Goal: Use online tool/utility: Utilize a website feature to perform a specific function

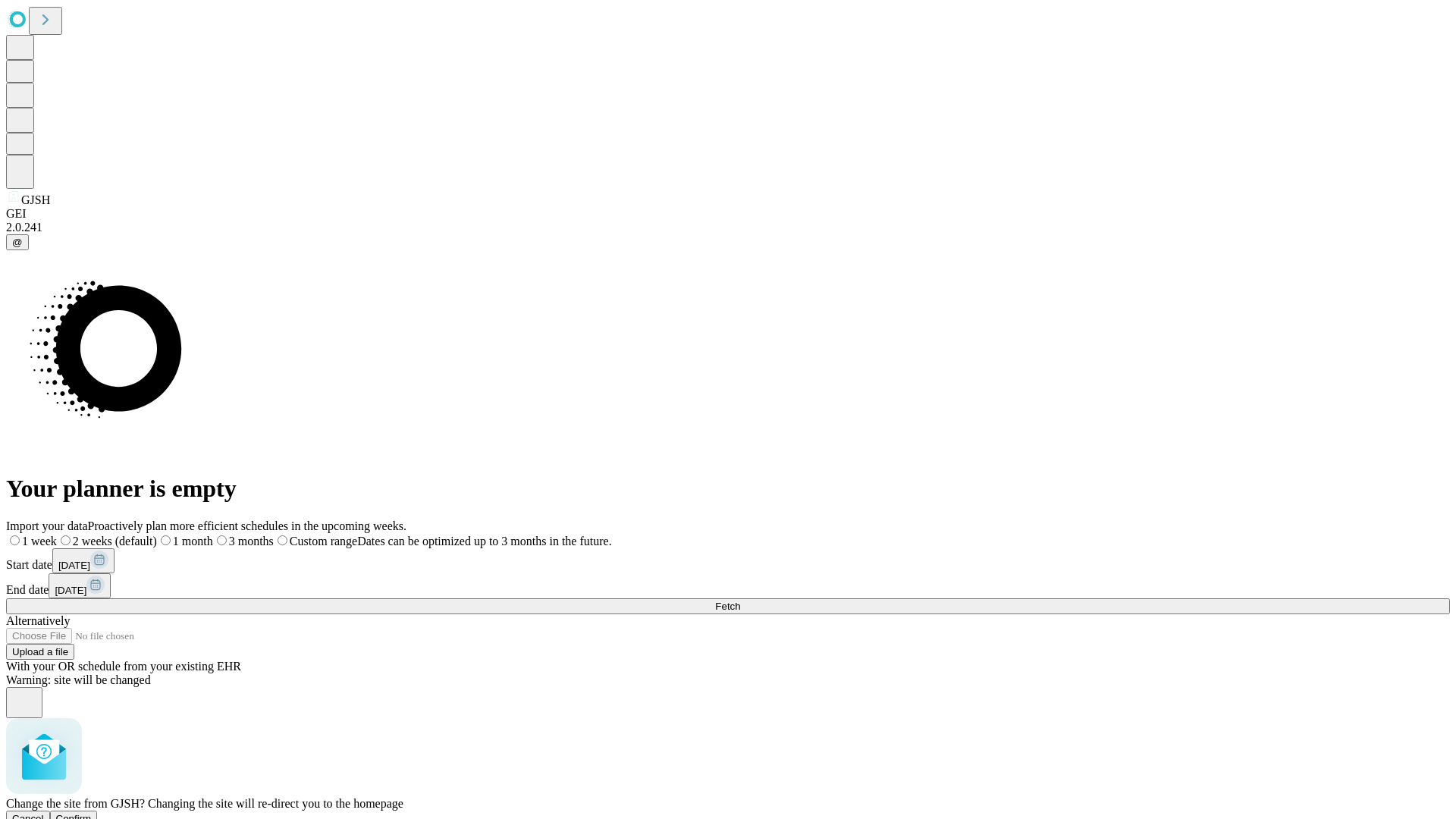
click at [92, 813] on span "Confirm" at bounding box center [74, 819] width 36 height 12
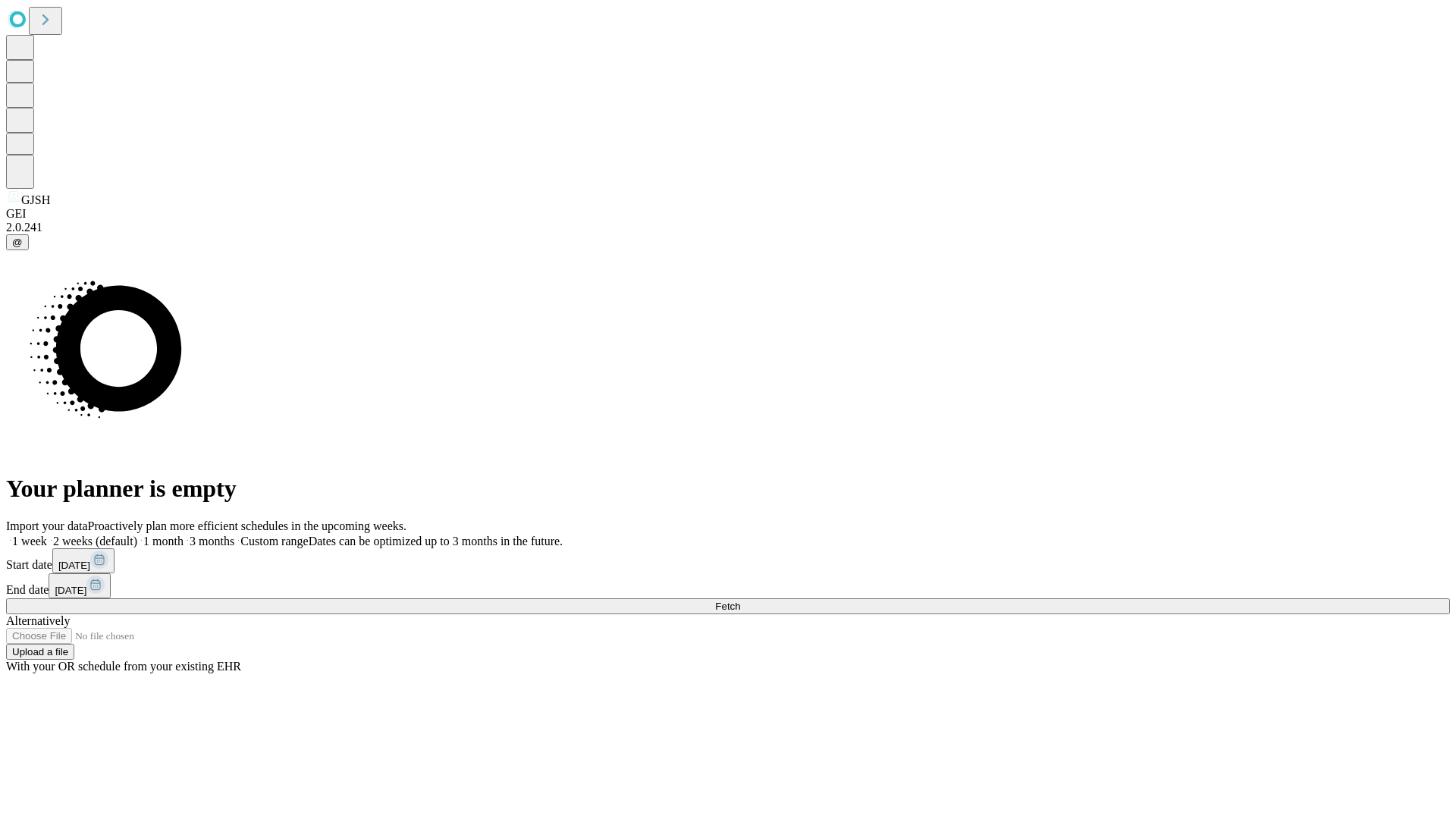
click at [137, 535] on label "2 weeks (default)" at bounding box center [92, 542] width 90 height 13
click at [740, 601] on span "Fetch" at bounding box center [728, 607] width 25 height 12
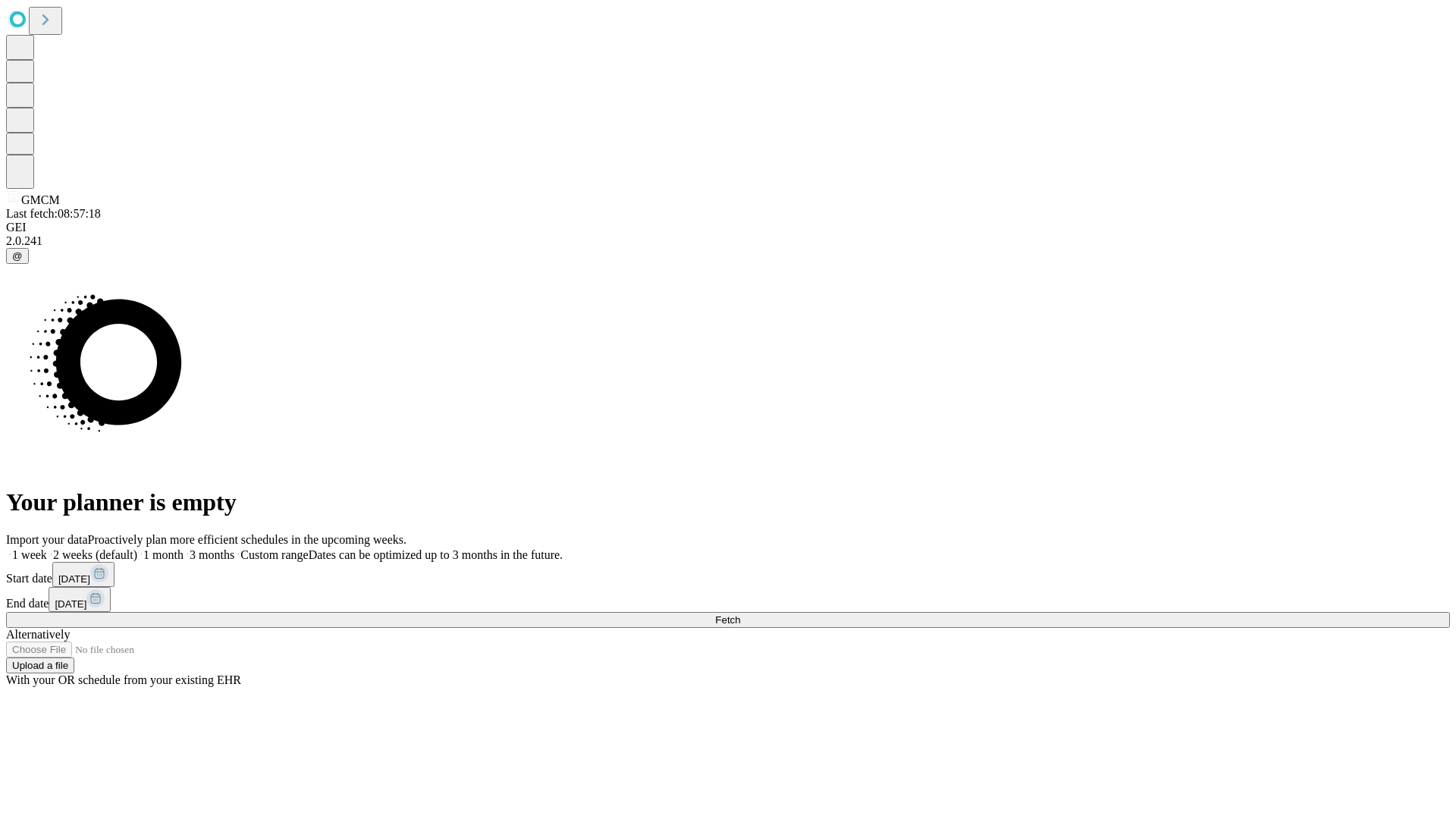
click at [137, 548] on label "2 weeks (default)" at bounding box center [92, 555] width 90 height 13
click at [740, 615] on span "Fetch" at bounding box center [728, 621] width 25 height 12
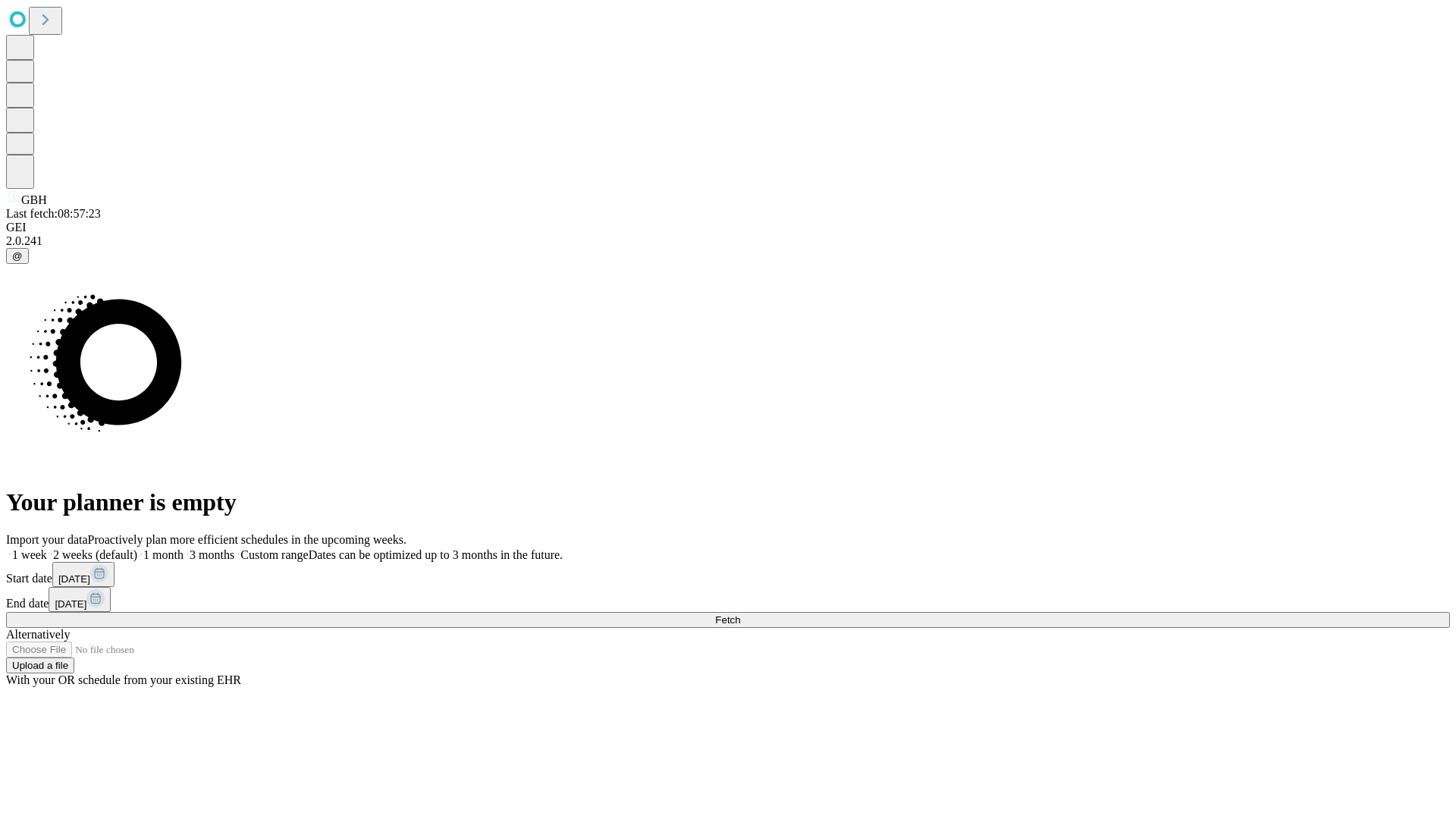
click at [137, 548] on label "2 weeks (default)" at bounding box center [92, 555] width 90 height 13
click at [740, 615] on span "Fetch" at bounding box center [728, 621] width 25 height 12
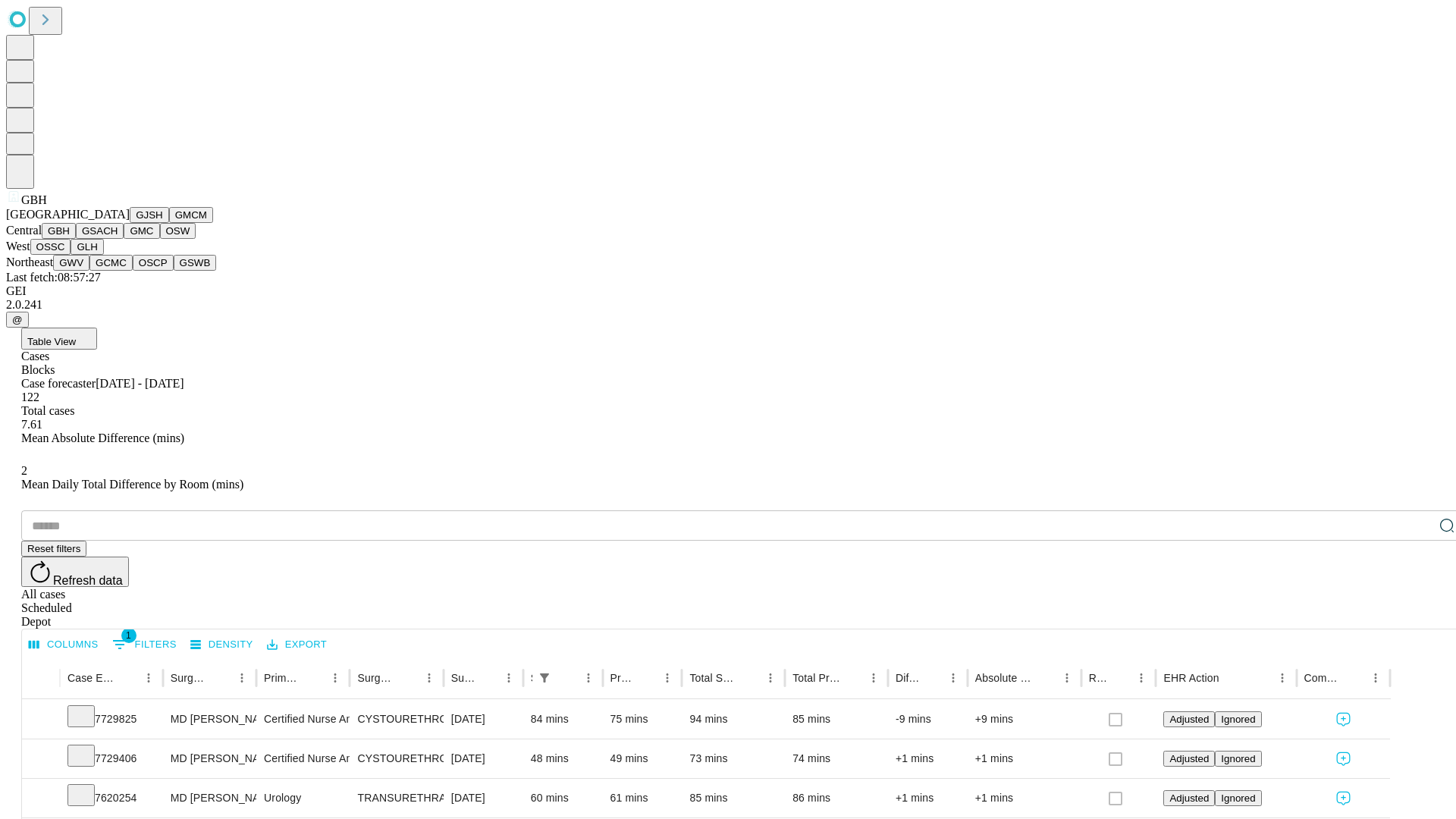
click at [118, 239] on button "GSACH" at bounding box center [100, 231] width 48 height 16
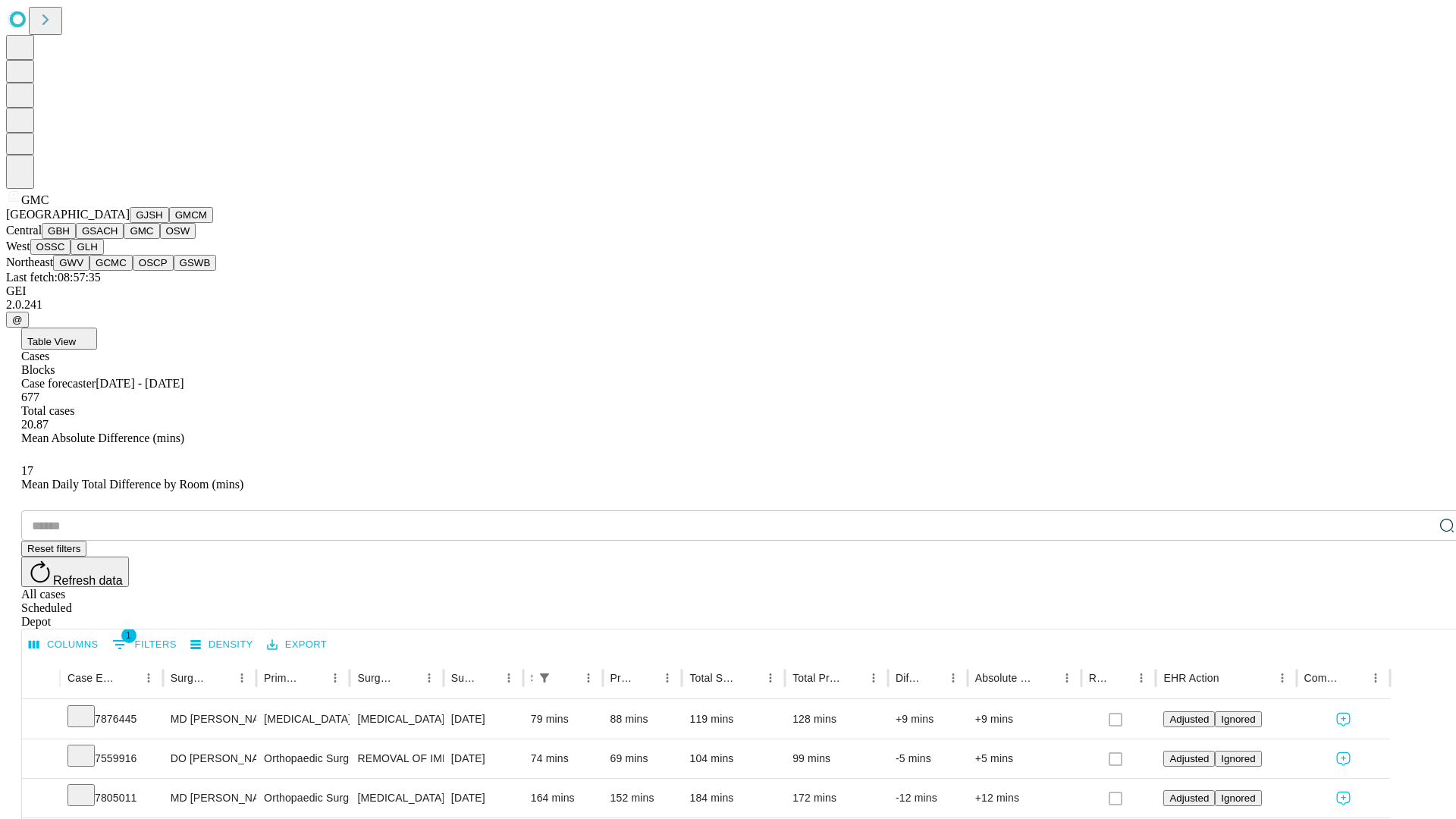
click at [160, 239] on button "OSW" at bounding box center [178, 231] width 37 height 16
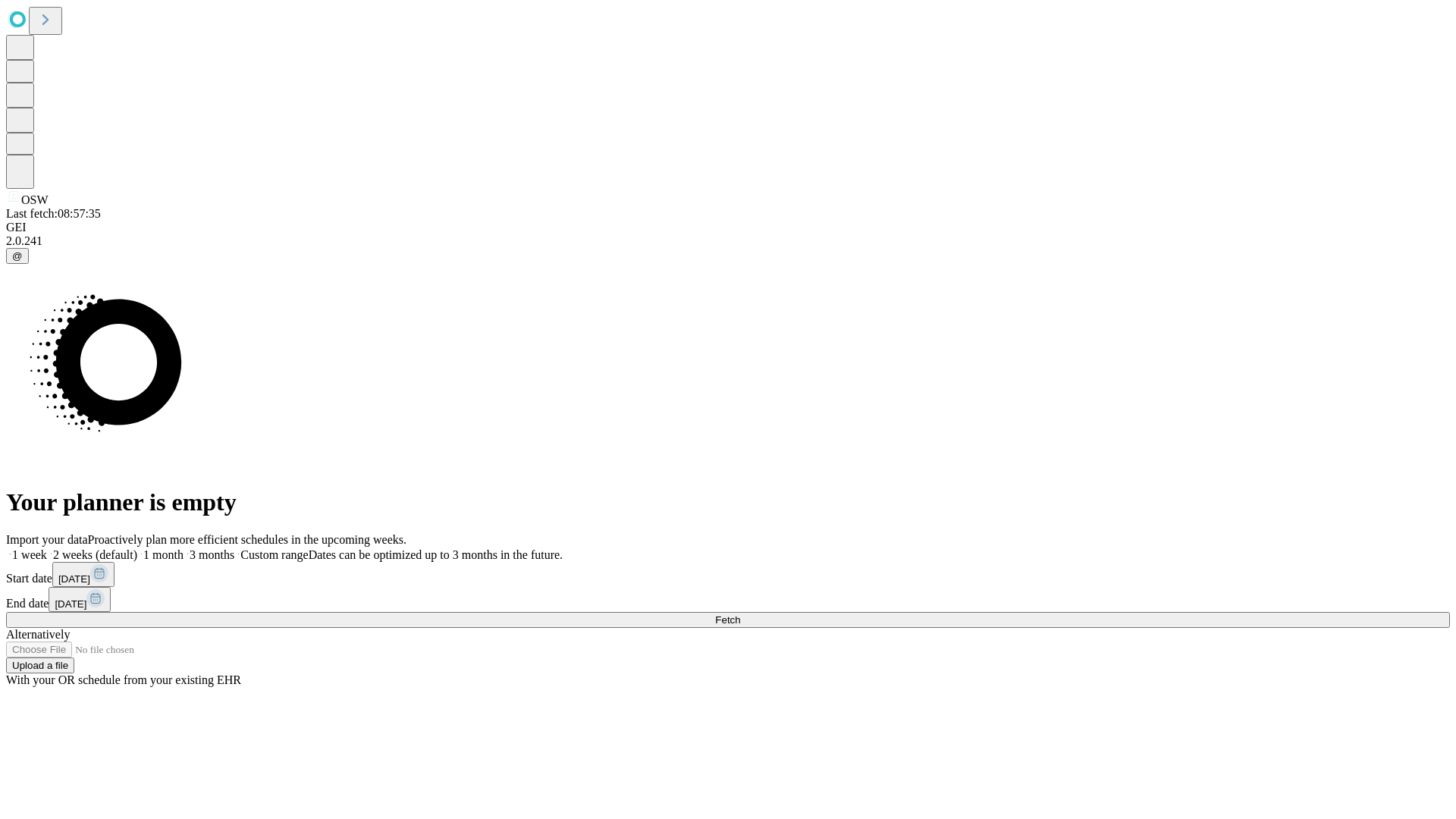
click at [137, 548] on label "2 weeks (default)" at bounding box center [92, 555] width 90 height 13
click at [740, 615] on span "Fetch" at bounding box center [728, 621] width 25 height 12
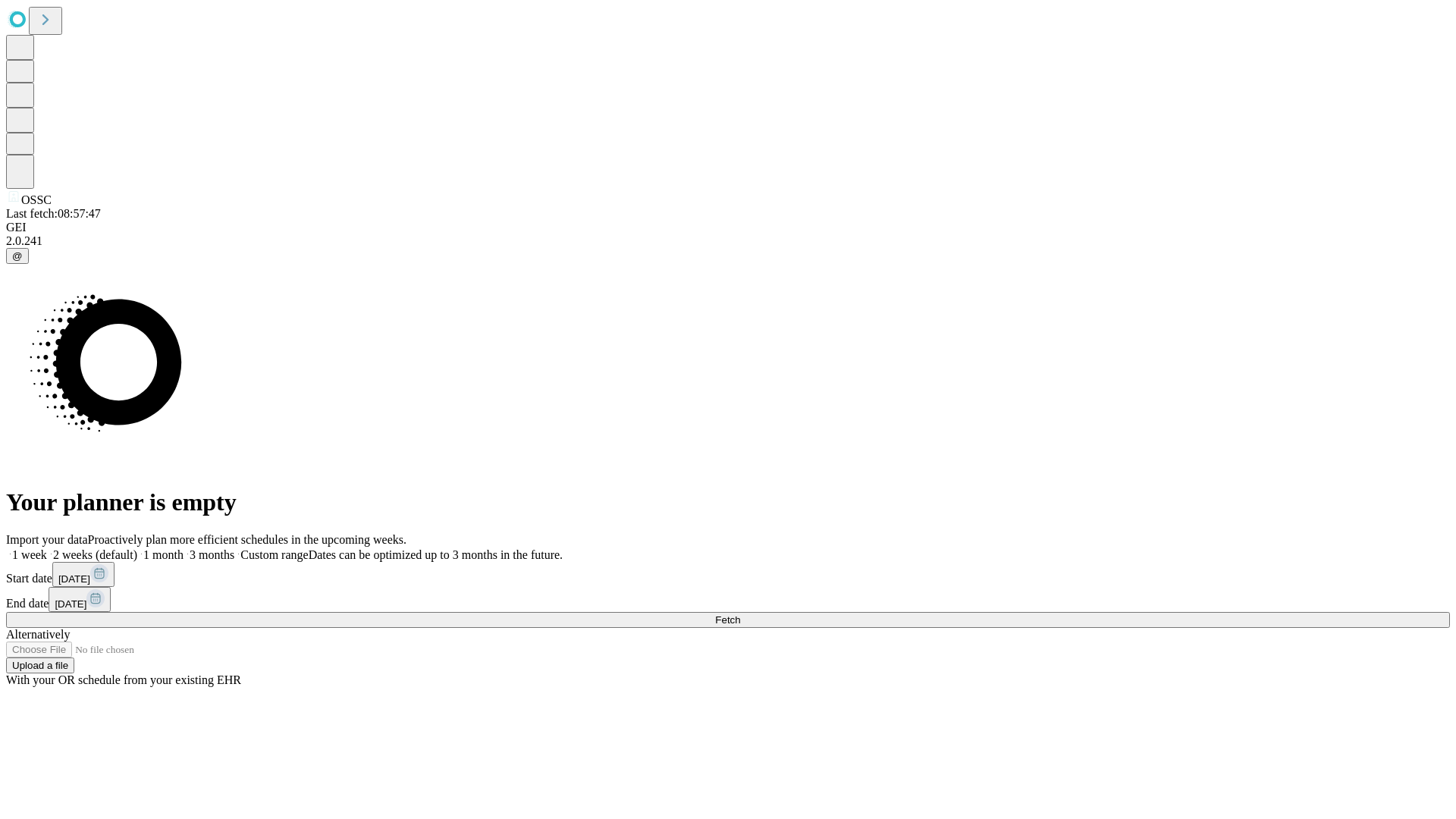
click at [137, 548] on label "2 weeks (default)" at bounding box center [92, 555] width 90 height 13
click at [740, 615] on span "Fetch" at bounding box center [728, 621] width 25 height 12
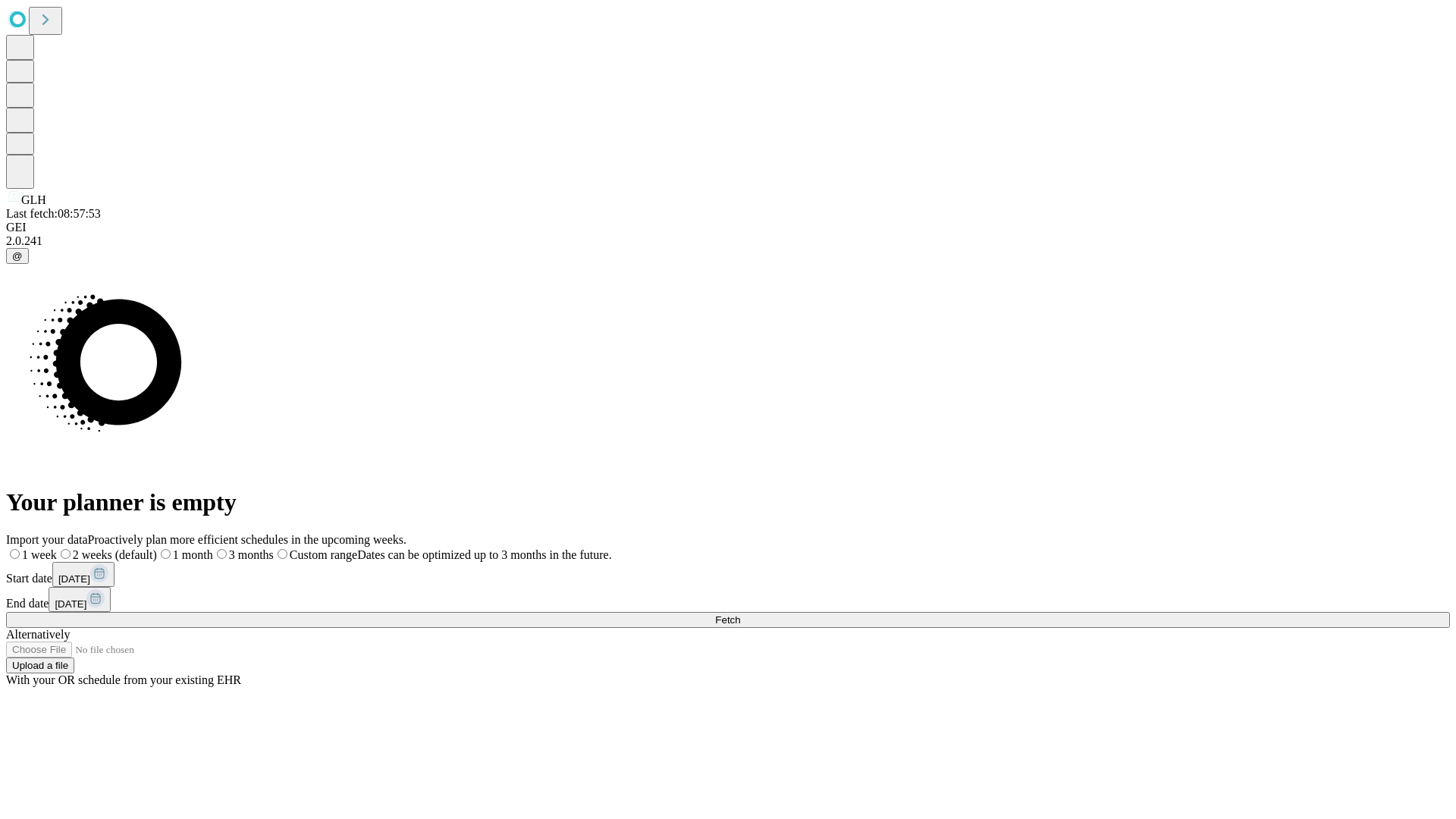
click at [157, 548] on label "2 weeks (default)" at bounding box center [107, 555] width 100 height 13
click at [740, 615] on span "Fetch" at bounding box center [728, 621] width 25 height 12
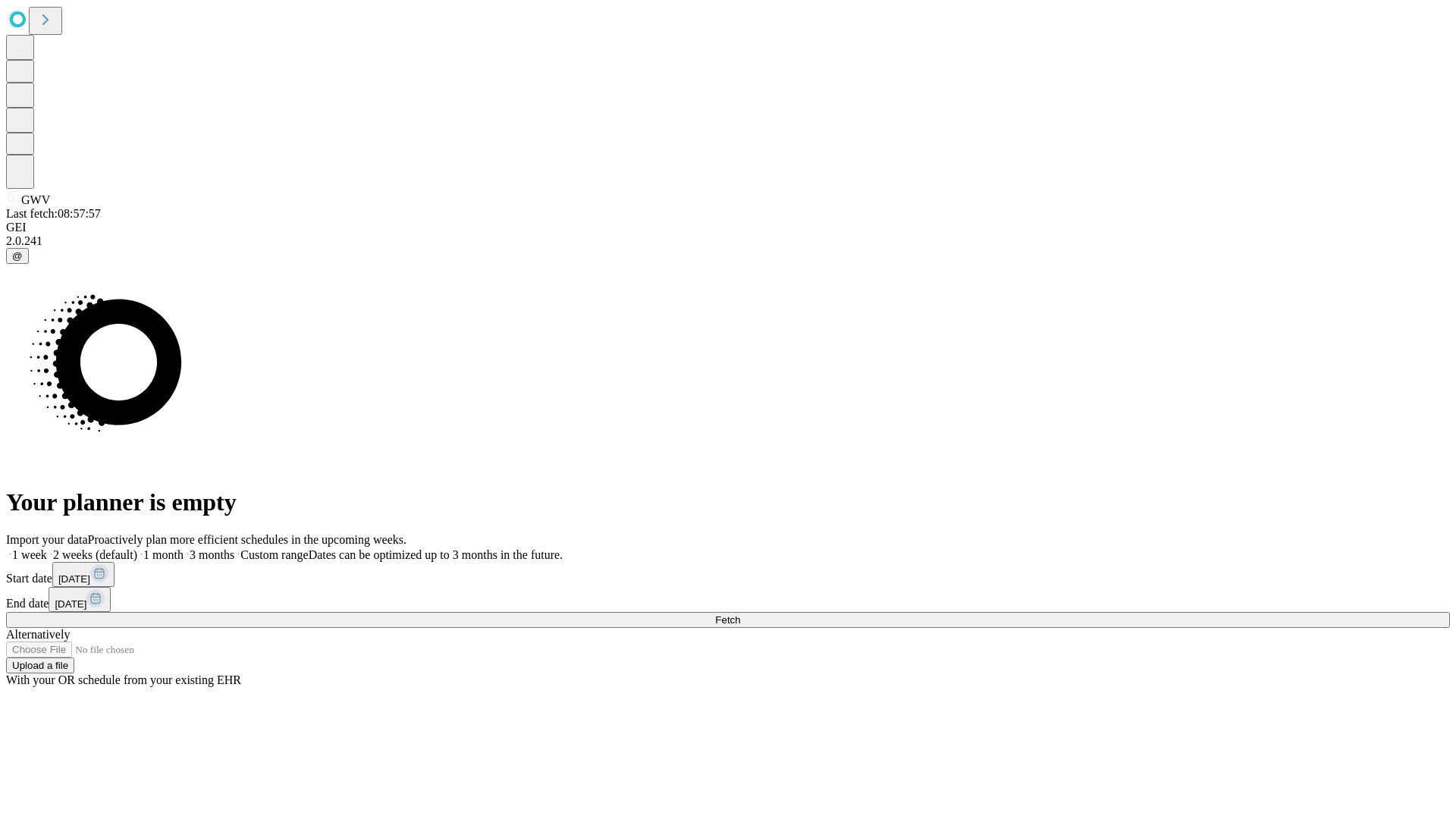
click at [137, 548] on label "2 weeks (default)" at bounding box center [92, 555] width 90 height 13
click at [740, 615] on span "Fetch" at bounding box center [728, 621] width 25 height 12
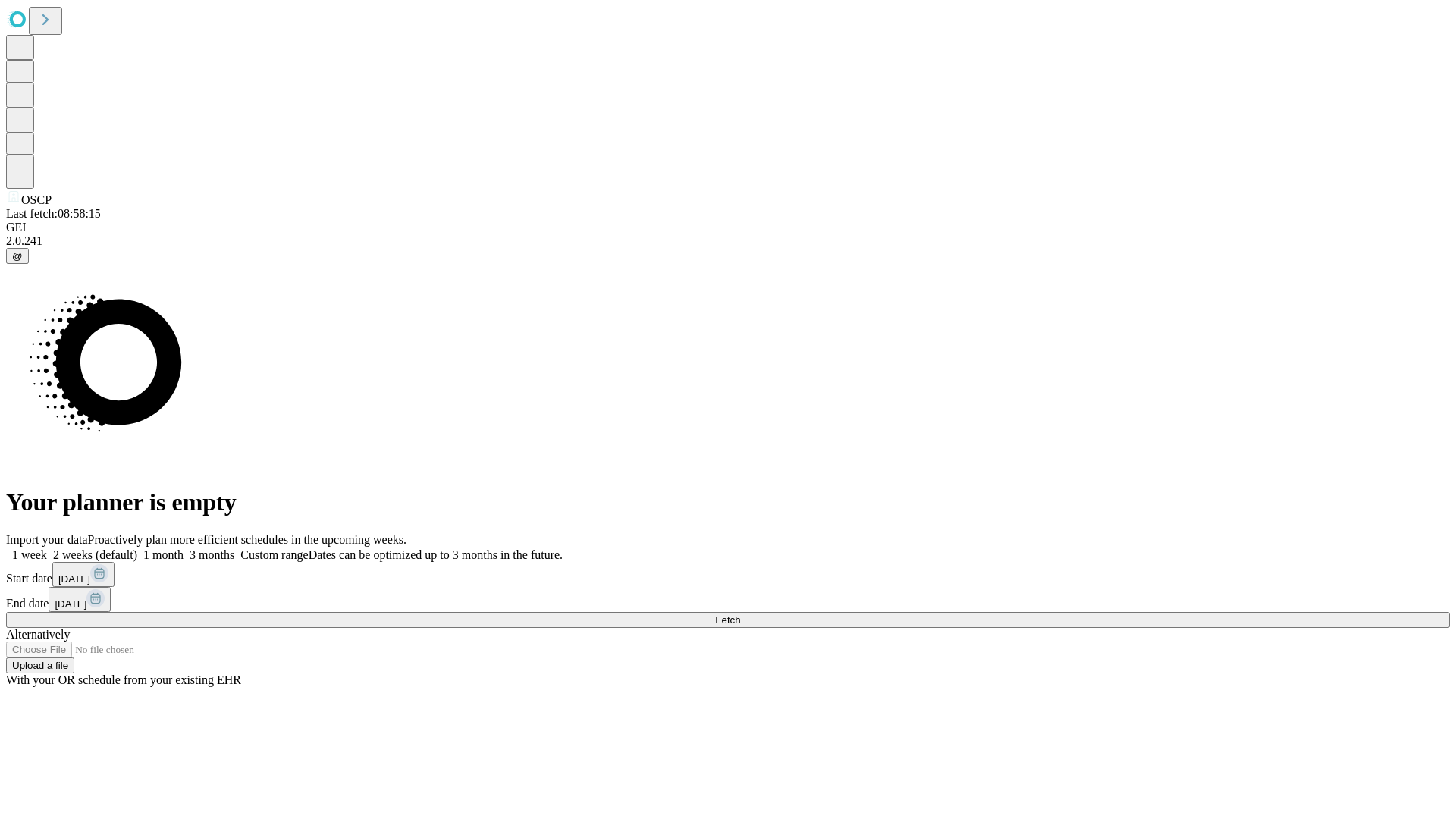
click at [740, 615] on span "Fetch" at bounding box center [728, 621] width 25 height 12
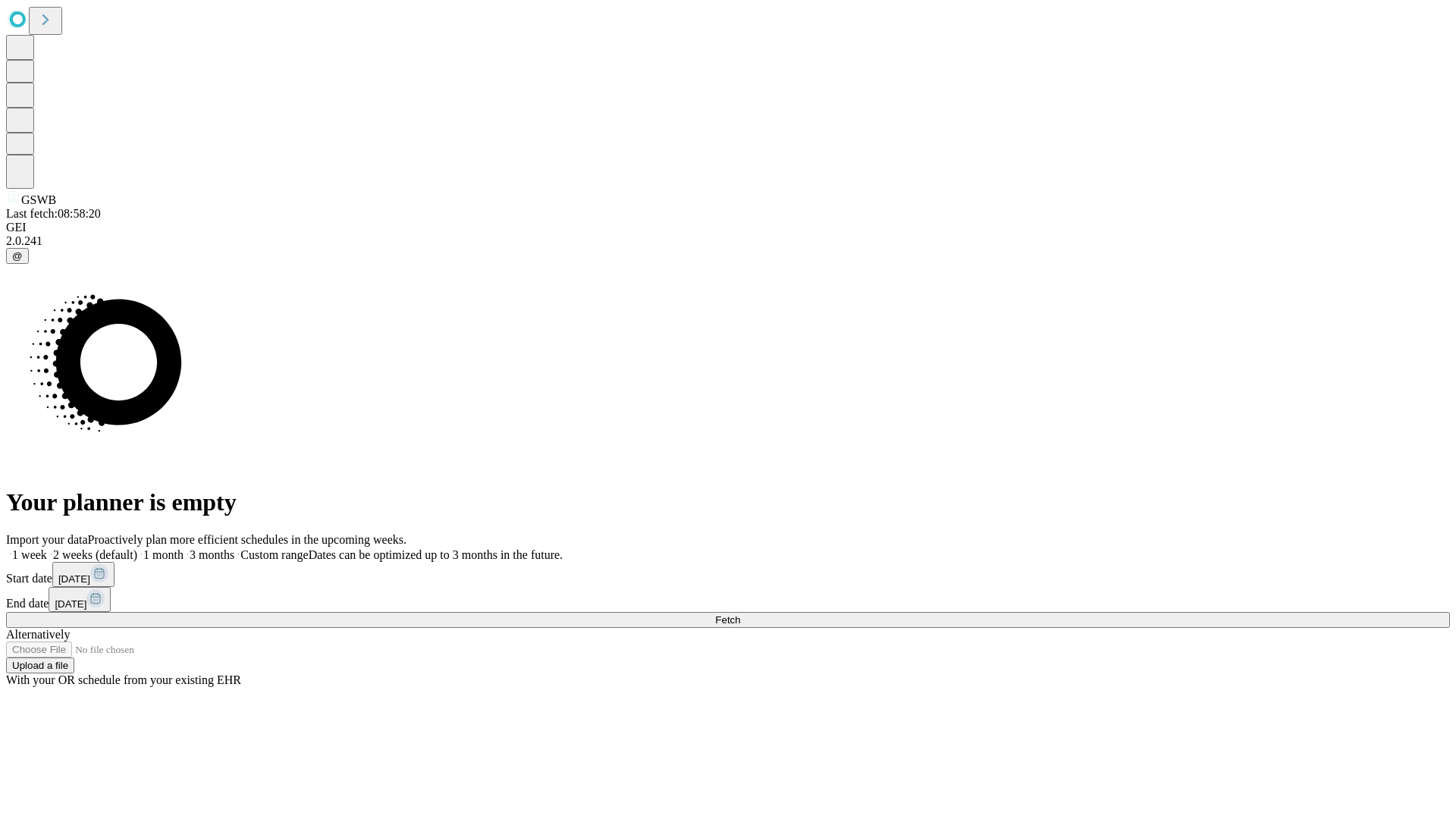
click at [137, 548] on label "2 weeks (default)" at bounding box center [92, 555] width 90 height 13
click at [740, 615] on span "Fetch" at bounding box center [728, 621] width 25 height 12
